Goal: Task Accomplishment & Management: Complete application form

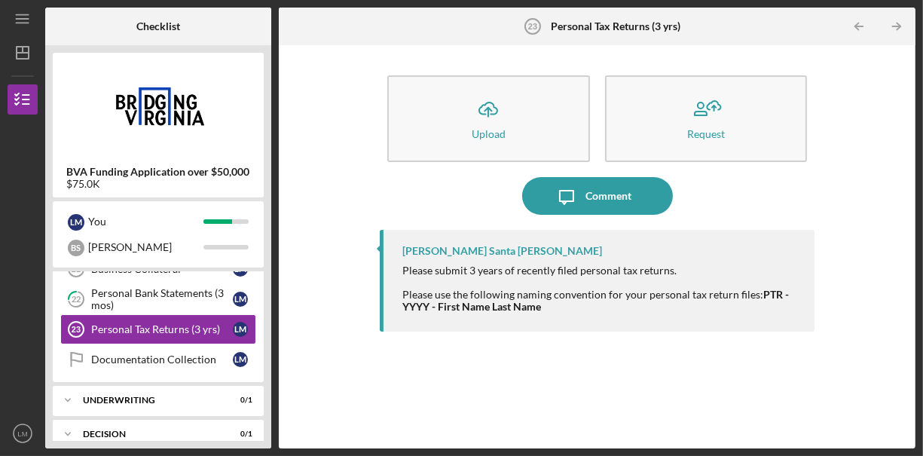
scroll to position [237, 0]
click at [220, 323] on div "Personal Tax Returns (3 yrs)" at bounding box center [162, 328] width 142 height 12
click at [435, 140] on button "Icon/Upload Upload" at bounding box center [488, 118] width 203 height 87
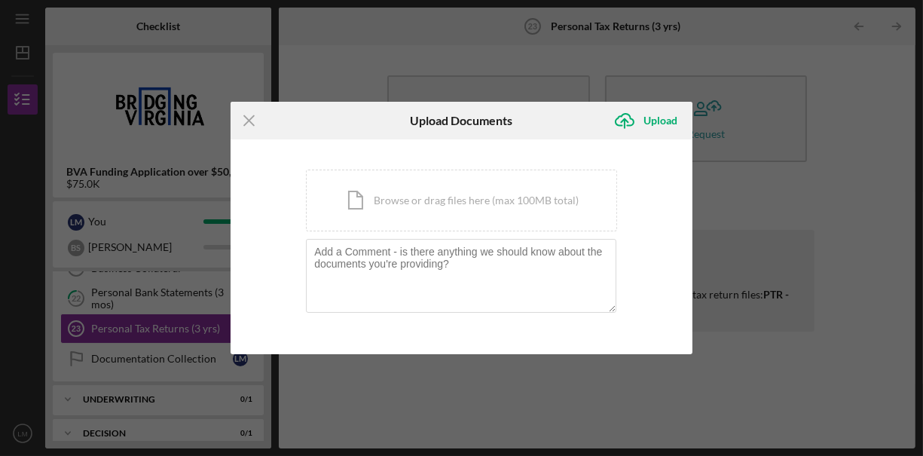
click at [421, 194] on div "Icon/Document Browse or drag files here (max 100MB total) Tap to choose files o…" at bounding box center [461, 201] width 311 height 62
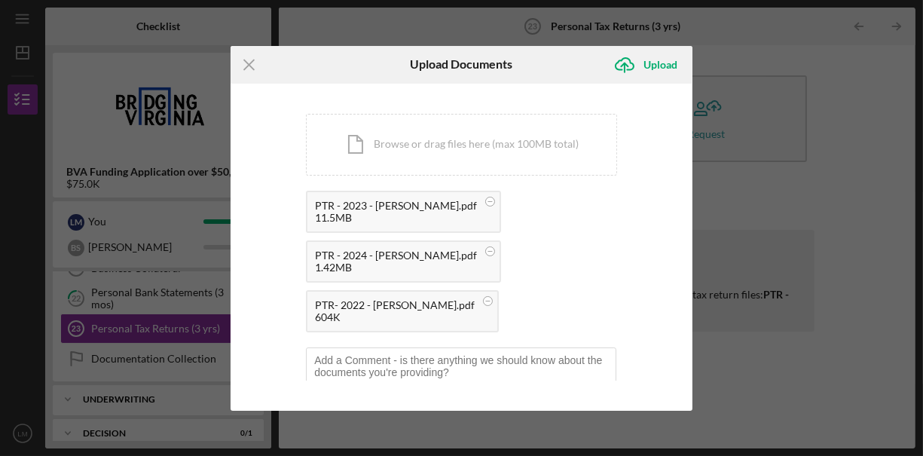
click at [652, 65] on div "Upload" at bounding box center [660, 65] width 34 height 30
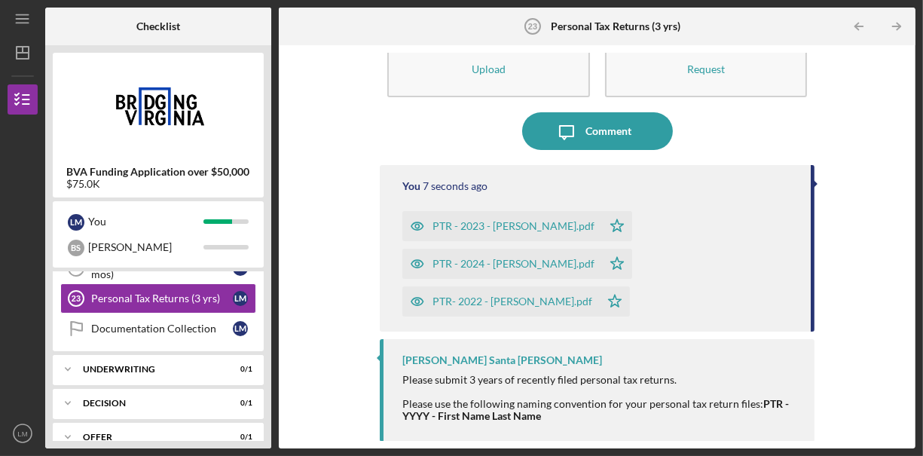
scroll to position [265, 0]
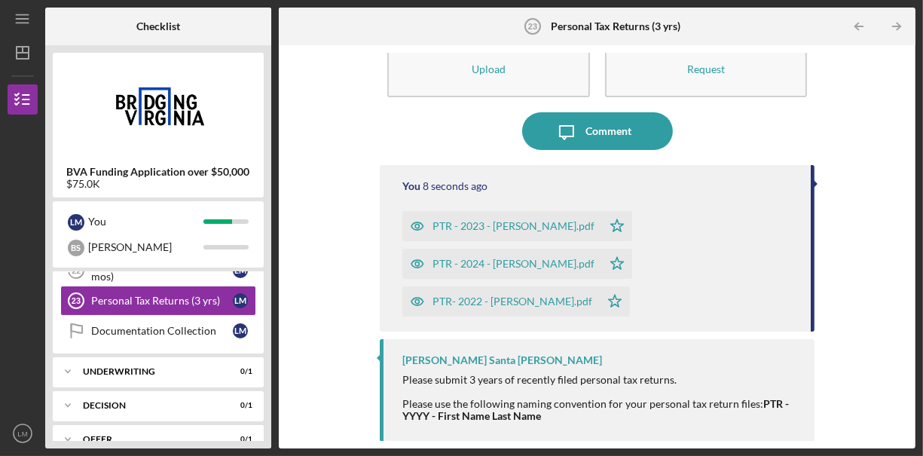
click at [222, 367] on div "Underwriting" at bounding box center [152, 371] width 139 height 9
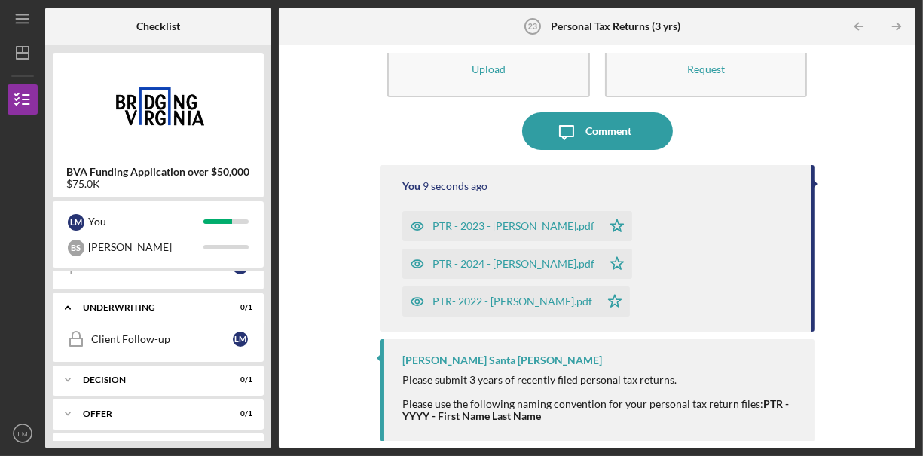
scroll to position [331, 0]
click at [237, 381] on div "Icon/Expander Decision 0 / 1" at bounding box center [158, 378] width 211 height 30
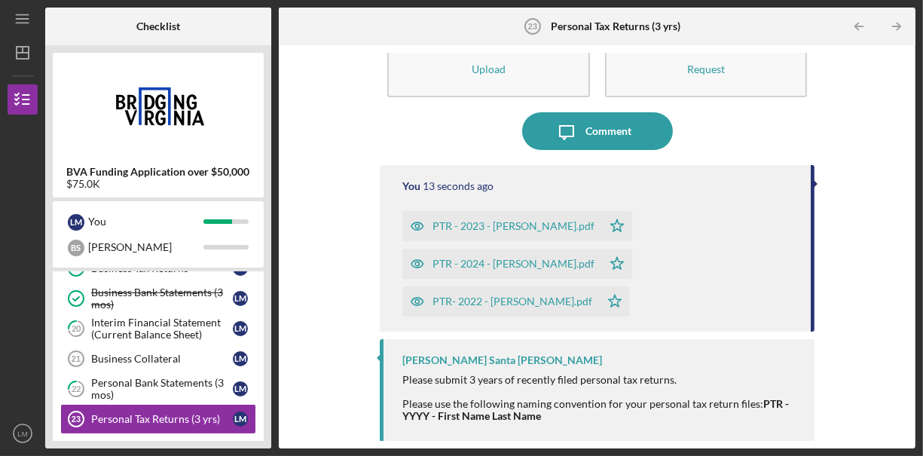
scroll to position [143, 0]
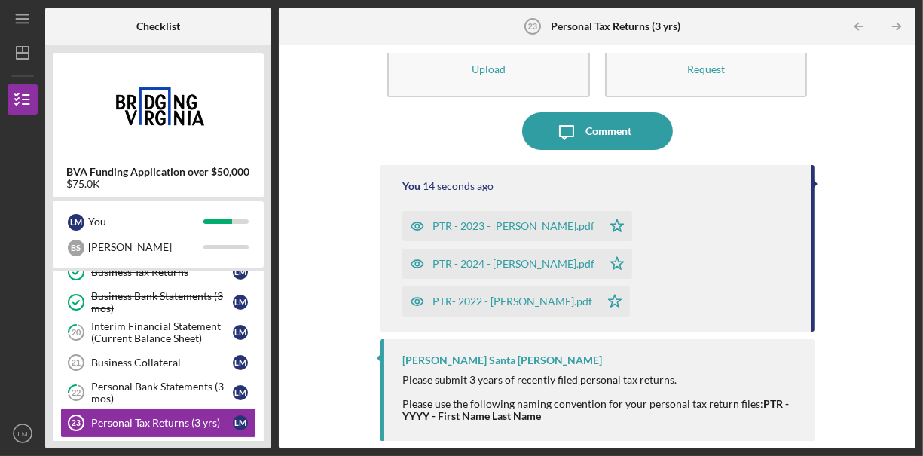
click at [237, 358] on div "[PERSON_NAME]" at bounding box center [240, 362] width 15 height 15
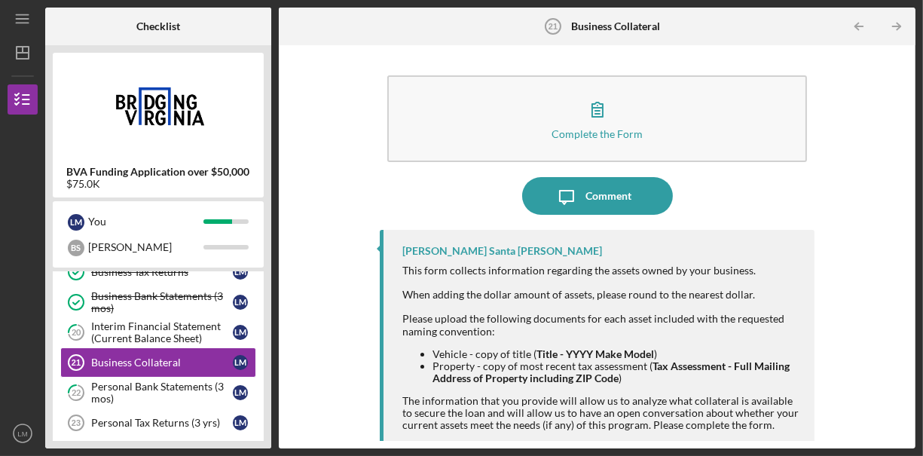
click at [587, 108] on icon "button" at bounding box center [598, 109] width 38 height 38
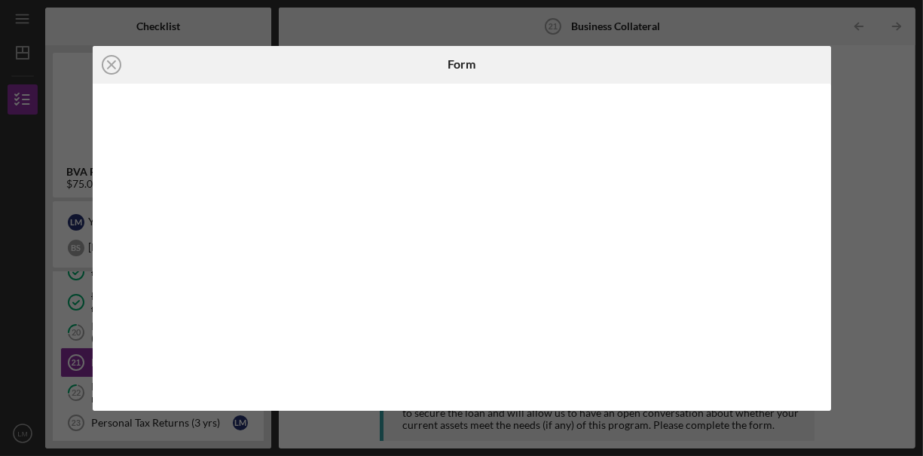
click at [105, 67] on icon "Icon/Close" at bounding box center [112, 65] width 38 height 38
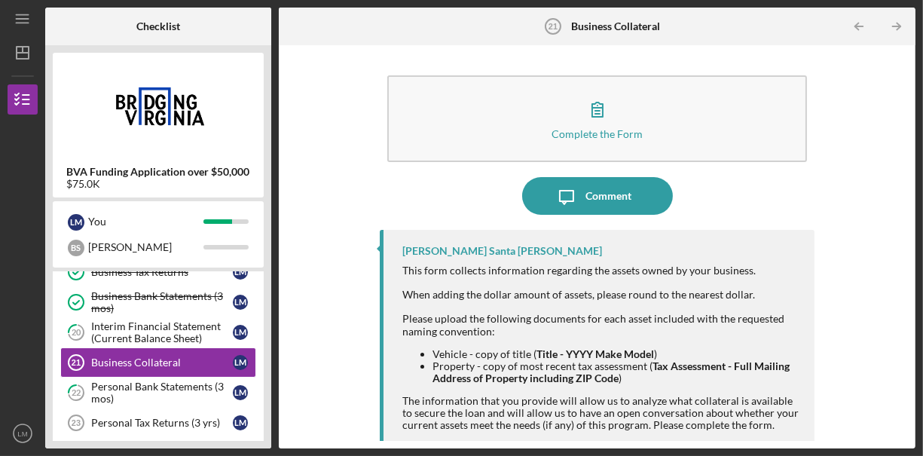
click at [593, 120] on icon "button" at bounding box center [598, 109] width 38 height 38
